Goal: Task Accomplishment & Management: Use online tool/utility

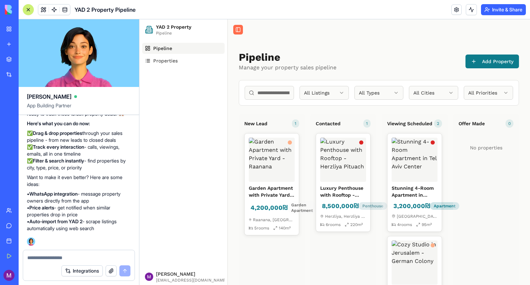
click at [242, 29] on button "Toggle Sidebar" at bounding box center [238, 30] width 10 height 10
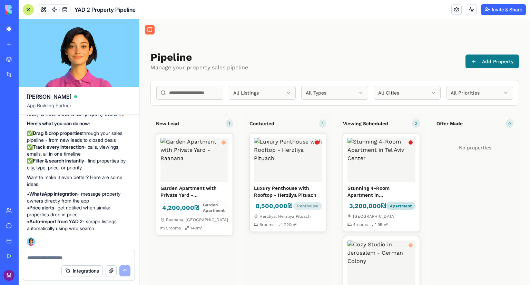
click at [152, 26] on button "Toggle Sidebar" at bounding box center [150, 30] width 10 height 10
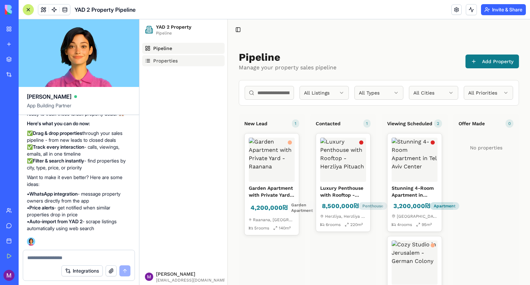
click at [174, 63] on span "Properties" at bounding box center [165, 60] width 25 height 7
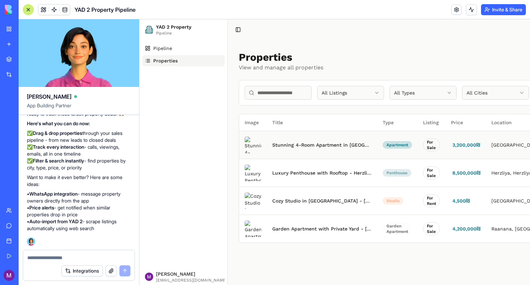
click at [302, 145] on td "Stunning 4-Room Apartment in [GEOGRAPHIC_DATA]" at bounding box center [322, 145] width 110 height 28
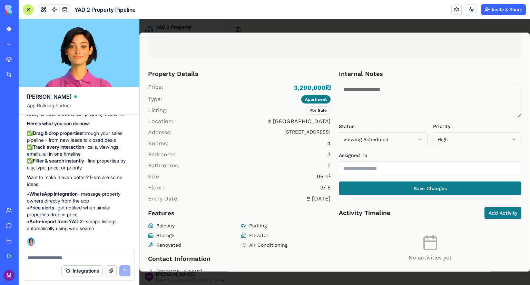
scroll to position [131, 0]
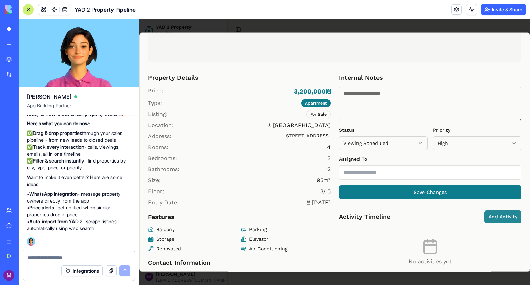
click at [486, 219] on button "Add Activity" at bounding box center [503, 217] width 37 height 12
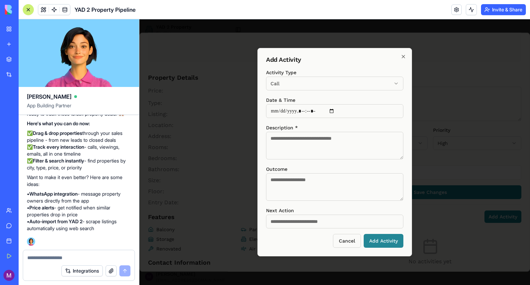
click at [382, 244] on button "Add Activity" at bounding box center [384, 241] width 40 height 14
click at [328, 130] on div "Description *" at bounding box center [334, 142] width 137 height 36
click at [323, 138] on textarea "Description *" at bounding box center [334, 146] width 137 height 28
type textarea "***"
click at [387, 246] on button "Add Activity" at bounding box center [384, 241] width 40 height 14
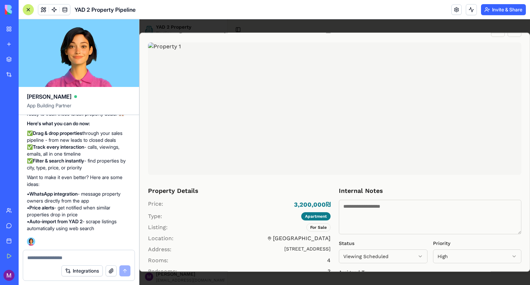
scroll to position [0, 0]
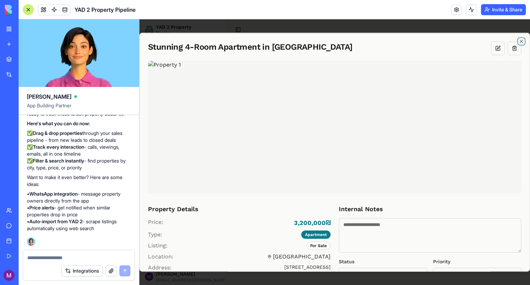
click at [519, 39] on icon "button" at bounding box center [522, 42] width 6 height 6
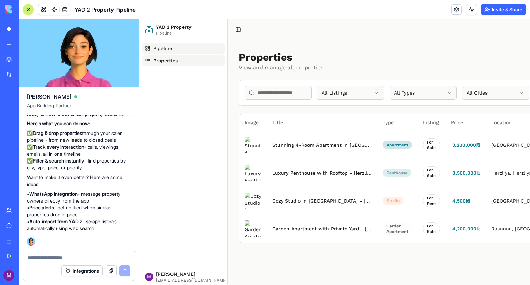
click at [153, 46] on link "Pipeline" at bounding box center [183, 48] width 83 height 11
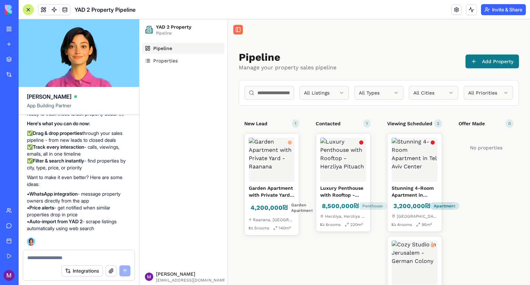
click at [238, 27] on button "Toggle Sidebar" at bounding box center [238, 30] width 10 height 10
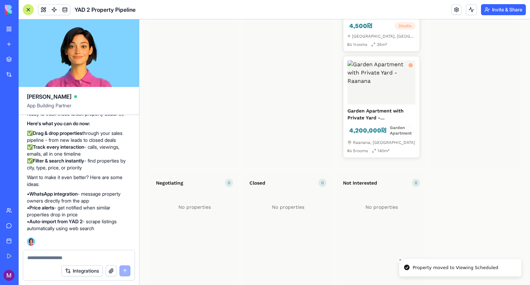
scroll to position [311, 0]
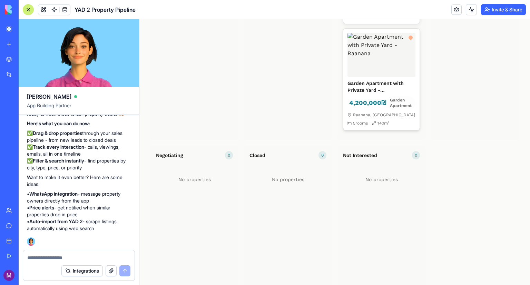
click at [393, 48] on img at bounding box center [382, 55] width 68 height 44
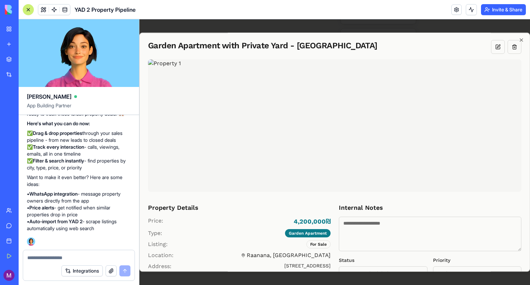
scroll to position [0, 0]
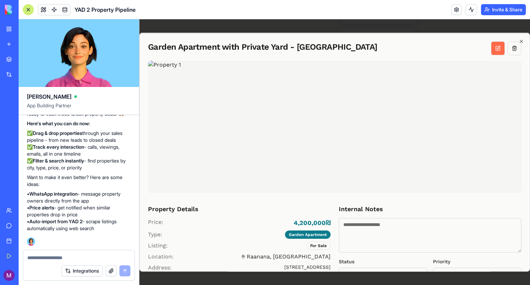
click at [491, 48] on button at bounding box center [498, 48] width 14 height 14
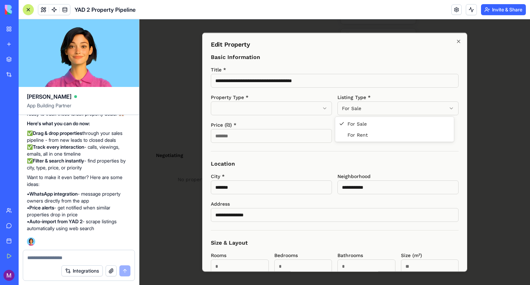
click at [350, 106] on body "**********" at bounding box center [332, 19] width 386 height 621
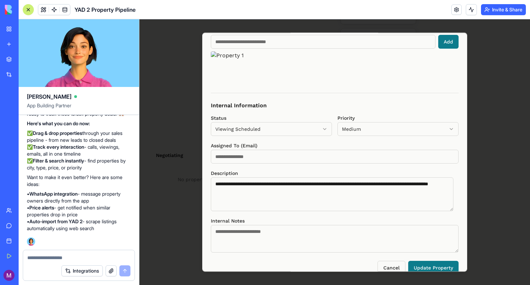
scroll to position [434, 0]
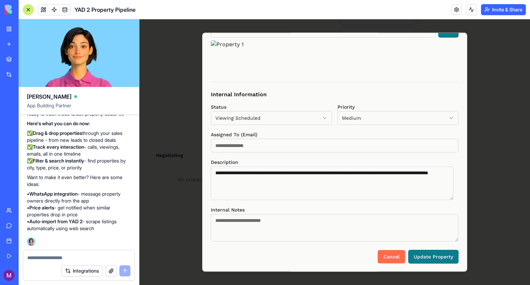
click at [388, 255] on button "Cancel" at bounding box center [392, 257] width 28 height 14
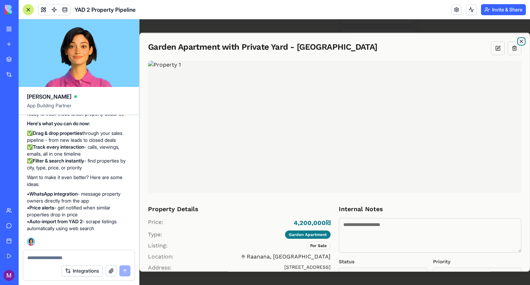
click at [519, 40] on icon "button" at bounding box center [522, 42] width 6 height 6
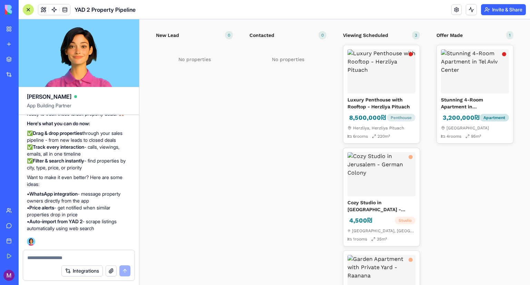
scroll to position [0, 0]
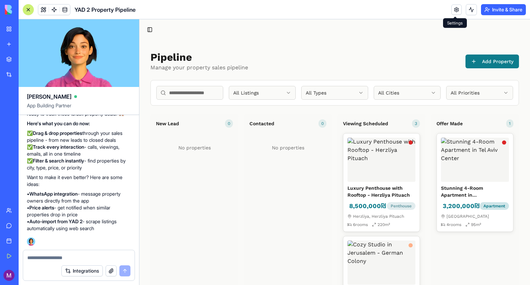
click at [457, 9] on link at bounding box center [457, 9] width 10 height 10
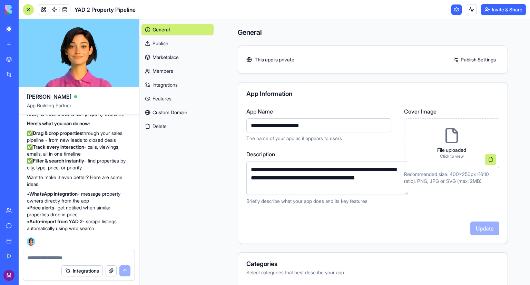
click at [457, 9] on link at bounding box center [457, 9] width 10 height 10
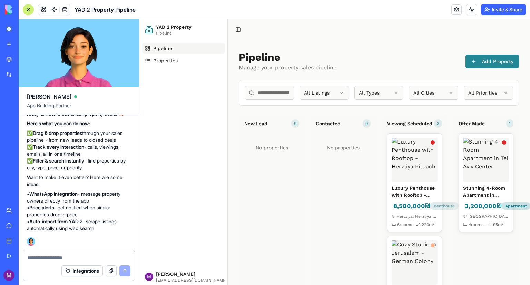
click at [498, 57] on button "Add Property" at bounding box center [493, 62] width 54 height 14
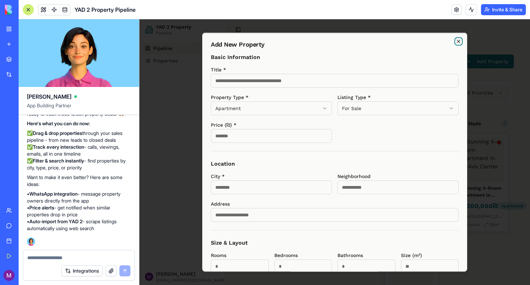
click at [456, 43] on icon "button" at bounding box center [459, 42] width 6 height 6
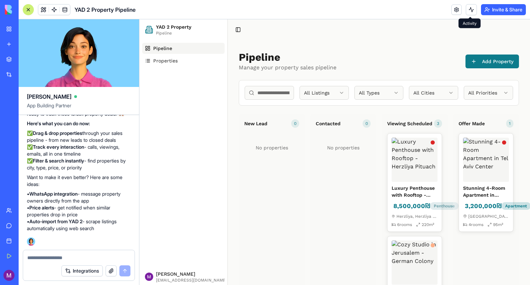
click at [470, 12] on button at bounding box center [471, 9] width 11 height 11
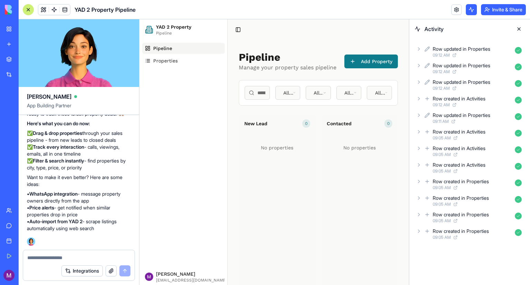
click at [437, 234] on div "Row created in Properties" at bounding box center [461, 231] width 56 height 7
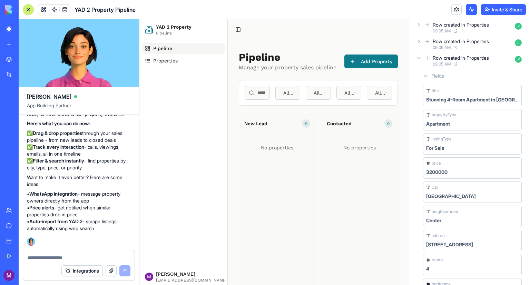
scroll to position [138, 0]
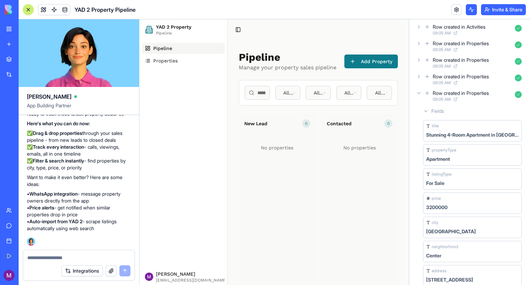
click at [26, 7] on div at bounding box center [29, 10] width 6 height 6
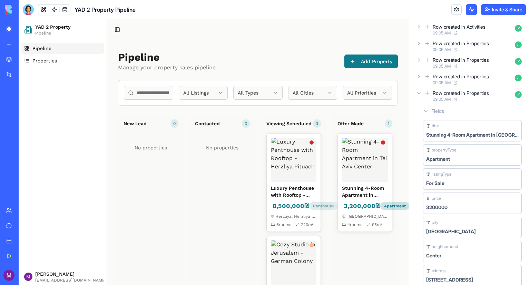
click at [30, 127] on link "AI Logo Generator TRY" at bounding box center [16, 123] width 28 height 14
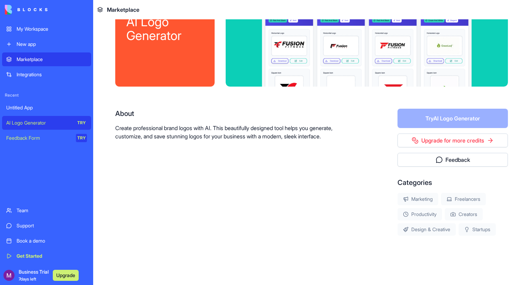
scroll to position [55, 0]
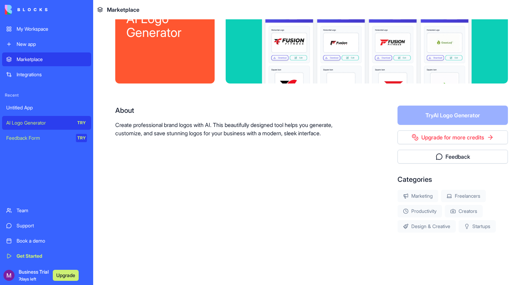
click at [436, 110] on form "Try AI Logo Generator" at bounding box center [453, 115] width 110 height 19
